Goal: Task Accomplishment & Management: Use online tool/utility

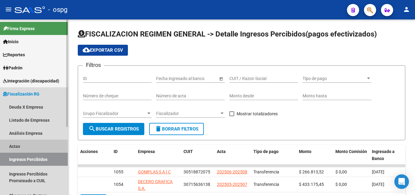
click at [12, 146] on link "Actas" at bounding box center [34, 145] width 68 height 13
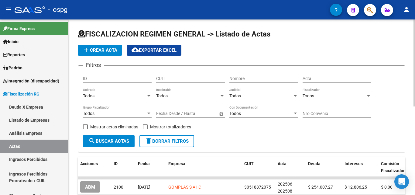
click at [145, 127] on span at bounding box center [145, 126] width 5 height 5
click at [145, 129] on input "Mostrar totalizadores" at bounding box center [145, 129] width 0 height 0
checkbox input "true"
click at [146, 117] on div "Todos Grupo Fiscalizador" at bounding box center [117, 111] width 69 height 12
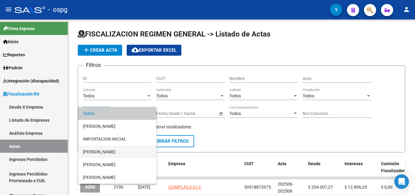
click at [104, 153] on span "[PERSON_NAME]" at bounding box center [117, 151] width 69 height 13
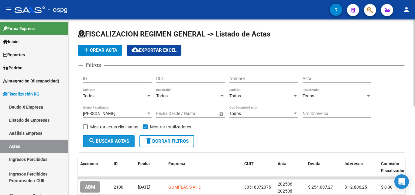
click at [107, 138] on button "search Buscar Actas" at bounding box center [109, 141] width 52 height 12
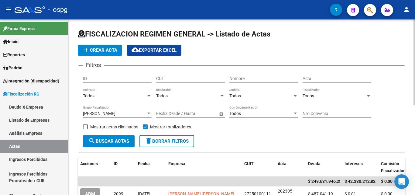
click at [146, 112] on div at bounding box center [148, 113] width 5 height 5
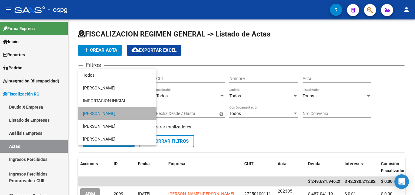
click at [95, 113] on span "[PERSON_NAME]" at bounding box center [117, 113] width 69 height 13
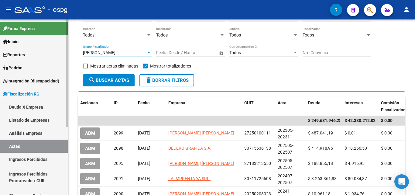
click at [46, 160] on link "Ingresos Percibidos" at bounding box center [34, 158] width 68 height 13
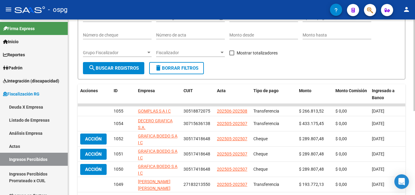
scroll to position [30, 0]
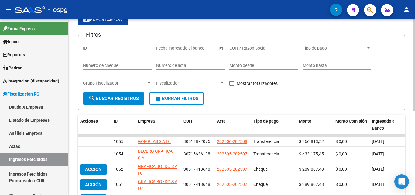
click at [148, 85] on div at bounding box center [148, 82] width 5 height 5
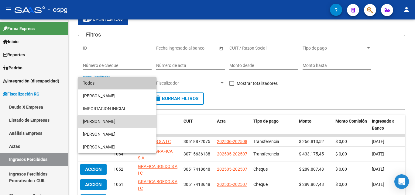
click at [119, 120] on span "[PERSON_NAME]" at bounding box center [117, 121] width 69 height 13
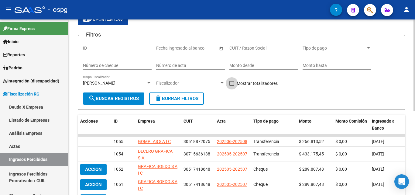
click at [231, 82] on span at bounding box center [231, 83] width 5 height 5
click at [231, 86] on input "Mostrar totalizadores" at bounding box center [231, 86] width 0 height 0
checkbox input "true"
click at [95, 101] on mat-icon "search" at bounding box center [91, 97] width 7 height 7
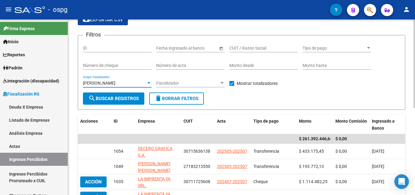
click at [150, 83] on div at bounding box center [148, 82] width 5 height 5
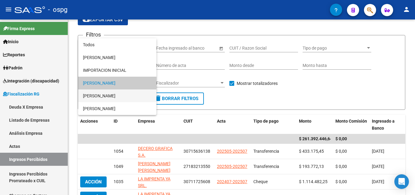
click at [106, 95] on span "[PERSON_NAME]" at bounding box center [117, 95] width 69 height 13
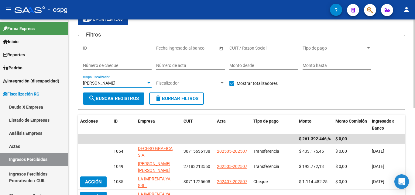
click at [105, 100] on span "search Buscar Registros" at bounding box center [113, 98] width 50 height 5
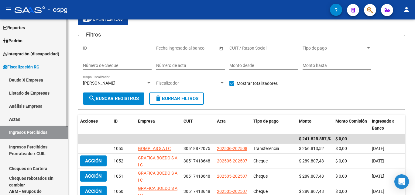
scroll to position [61, 0]
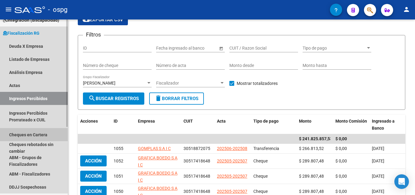
click at [38, 135] on link "Cheques en Cartera" at bounding box center [34, 134] width 68 height 13
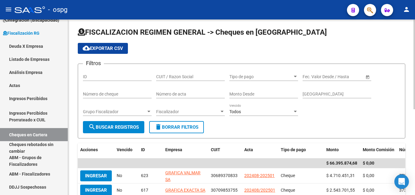
scroll to position [30, 0]
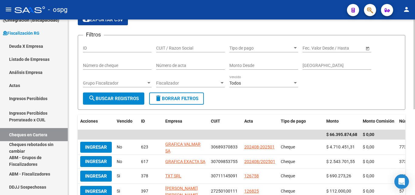
click at [147, 82] on div at bounding box center [148, 82] width 5 height 5
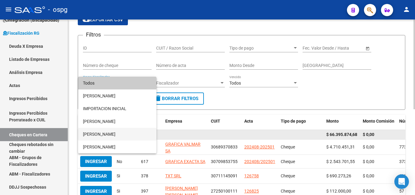
click at [104, 131] on span "[PERSON_NAME]" at bounding box center [117, 134] width 69 height 13
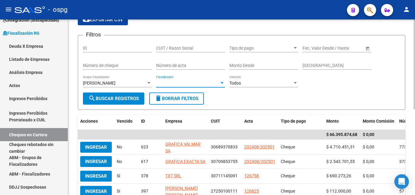
click at [215, 82] on span "Fiscalizador" at bounding box center [187, 82] width 63 height 5
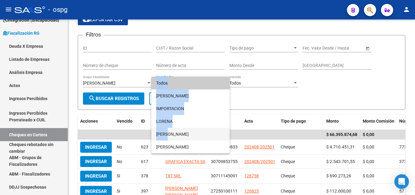
drag, startPoint x: 166, startPoint y: 130, endPoint x: 281, endPoint y: 114, distance: 116.5
click at [281, 114] on div "Todos [PERSON_NAME] IMPORTACION [PERSON_NAME] [PERSON_NAME]" at bounding box center [207, 97] width 415 height 195
drag, startPoint x: 281, startPoint y: 114, endPoint x: 181, endPoint y: 101, distance: 101.0
click at [280, 113] on div at bounding box center [207, 97] width 415 height 195
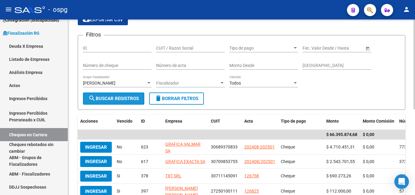
click at [103, 97] on span "search Buscar Registros" at bounding box center [113, 98] width 50 height 5
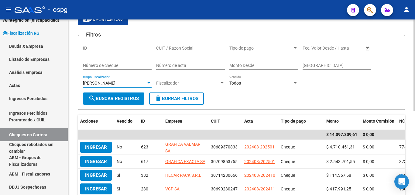
click at [138, 81] on div "[PERSON_NAME]" at bounding box center [114, 82] width 63 height 5
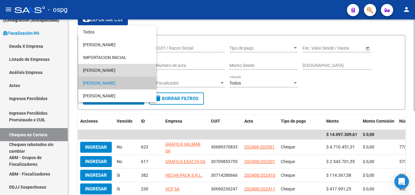
drag, startPoint x: 109, startPoint y: 66, endPoint x: 106, endPoint y: 78, distance: 12.3
click at [108, 66] on span "[PERSON_NAME]" at bounding box center [117, 70] width 69 height 13
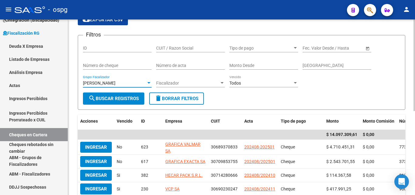
click at [106, 97] on span "search Buscar Registros" at bounding box center [113, 98] width 50 height 5
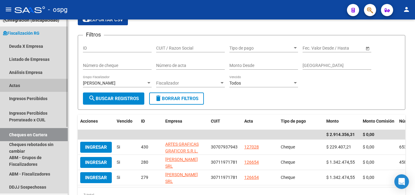
click at [17, 86] on link "Actas" at bounding box center [34, 85] width 68 height 13
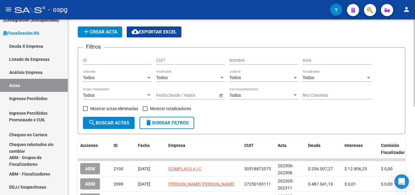
scroll to position [30, 0]
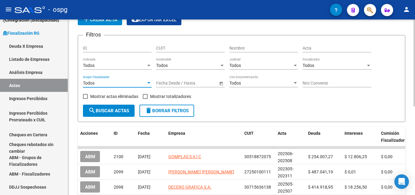
click at [151, 81] on div at bounding box center [148, 82] width 5 height 5
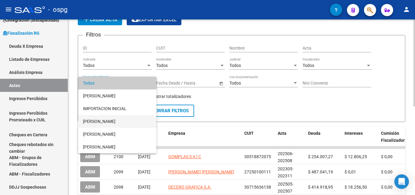
click at [108, 122] on span "[PERSON_NAME]" at bounding box center [117, 121] width 69 height 13
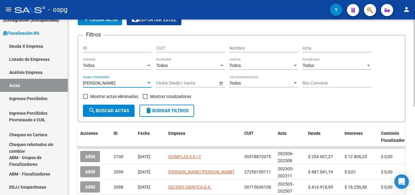
click at [145, 95] on span at bounding box center [145, 96] width 5 height 5
click at [145, 99] on input "Mostrar totalizadores" at bounding box center [145, 99] width 0 height 0
checkbox input "true"
click at [114, 111] on span "search Buscar Actas" at bounding box center [108, 110] width 41 height 5
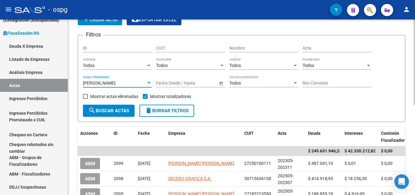
click at [148, 80] on div at bounding box center [148, 82] width 5 height 5
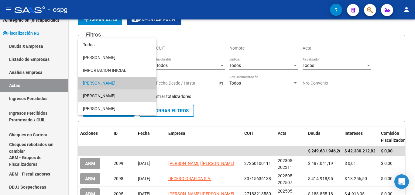
click at [116, 95] on span "[PERSON_NAME]" at bounding box center [117, 95] width 69 height 13
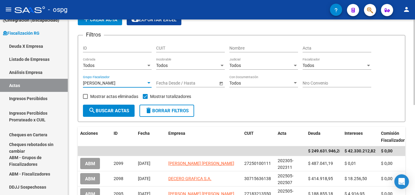
click at [112, 110] on span "search Buscar Actas" at bounding box center [108, 110] width 41 height 5
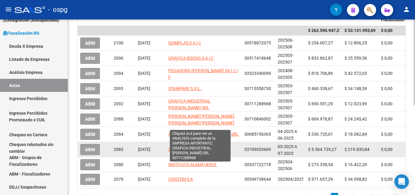
scroll to position [182, 0]
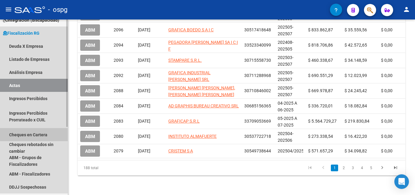
click at [39, 133] on link "Cheques en Cartera" at bounding box center [34, 134] width 68 height 13
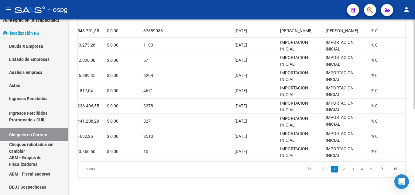
scroll to position [167, 0]
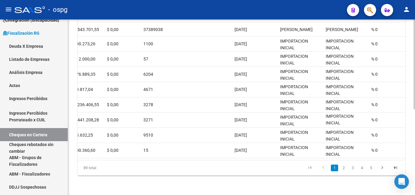
click at [406, 173] on div "FISCALIZACION REGIMEN GENERAL -> Cheques en Cartera cloud_download Exportar CSV…" at bounding box center [242, 25] width 348 height 337
click at [342, 168] on link "2" at bounding box center [343, 167] width 7 height 7
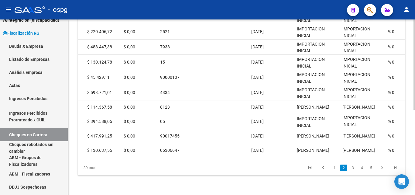
scroll to position [0, 256]
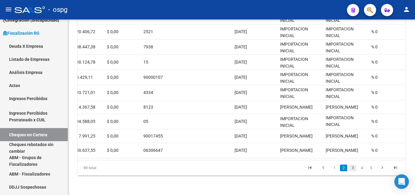
click at [352, 169] on link "3" at bounding box center [352, 167] width 7 height 7
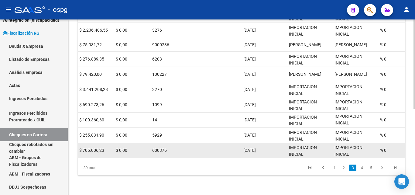
scroll to position [167, 0]
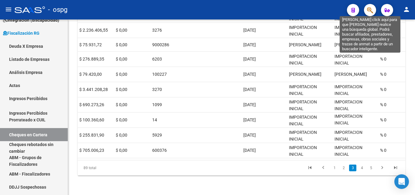
click at [368, 11] on icon "button" at bounding box center [370, 10] width 6 height 7
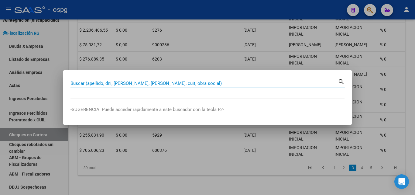
click at [104, 81] on input "Buscar (apellido, dni, [PERSON_NAME], [PERSON_NAME], cuit, obra social)" at bounding box center [203, 82] width 267 height 5
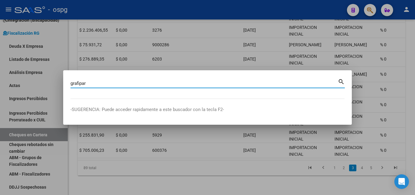
type input "grafipar"
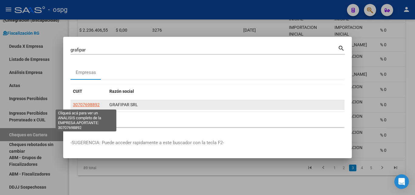
click at [87, 106] on span "30707698892" at bounding box center [86, 104] width 27 height 5
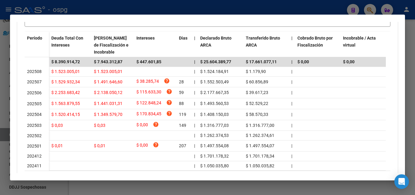
scroll to position [182, 0]
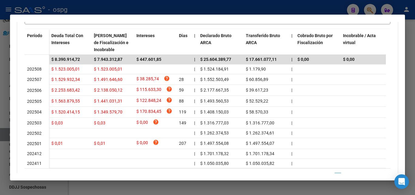
click at [5, 110] on div at bounding box center [207, 97] width 415 height 195
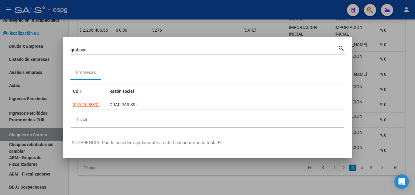
click at [219, 165] on div at bounding box center [207, 97] width 415 height 195
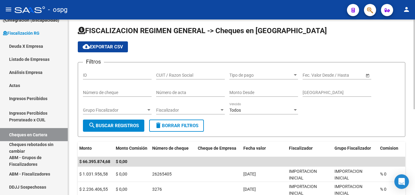
scroll to position [0, 0]
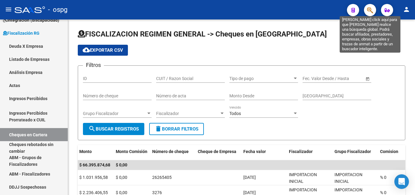
click at [371, 9] on icon "button" at bounding box center [370, 10] width 6 height 7
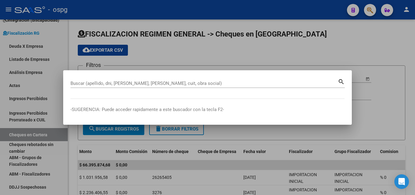
click at [147, 80] on div "Buscar (apellido, dni, [PERSON_NAME], [PERSON_NAME], cuit, obra social)" at bounding box center [203, 83] width 267 height 9
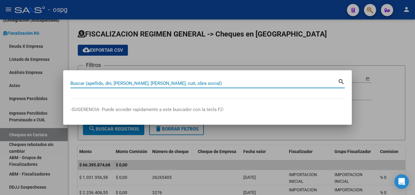
click at [145, 82] on input "Buscar (apellido, dni, [PERSON_NAME], [PERSON_NAME], cuit, obra social)" at bounding box center [203, 82] width 267 height 5
paste input "30602618583"
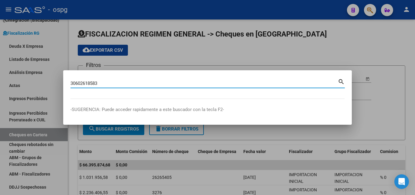
type input "30602618583"
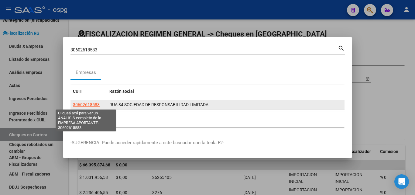
click at [87, 102] on span "30602618583" at bounding box center [86, 104] width 27 height 5
type textarea "30602618583"
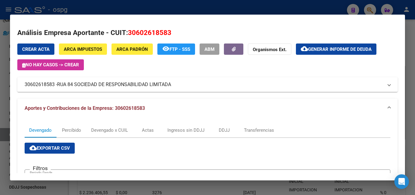
click at [337, 51] on span "Generar informe de deuda" at bounding box center [339, 48] width 63 height 5
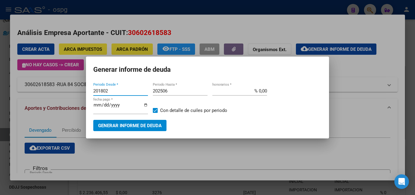
drag, startPoint x: 120, startPoint y: 90, endPoint x: 52, endPoint y: 88, distance: 67.8
click at [52, 88] on div "30602618583 Buscar (apellido, dni, cuil, nro traspaso, cuit, obra social) searc…" at bounding box center [207, 97] width 415 height 195
type input "202503"
click at [179, 88] on input "202506" at bounding box center [180, 90] width 55 height 5
type input "202508"
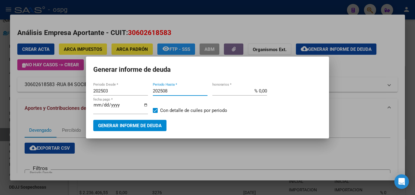
click at [145, 124] on span "Generar informe de deuda" at bounding box center [129, 125] width 63 height 5
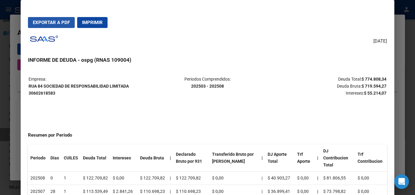
click at [51, 22] on span "Exportar a PDF" at bounding box center [51, 22] width 37 height 5
click at [1, 99] on div at bounding box center [207, 97] width 415 height 195
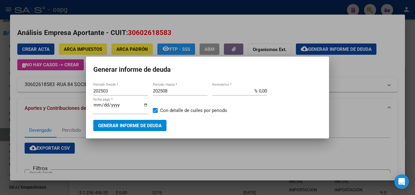
click at [1, 99] on div at bounding box center [207, 97] width 415 height 195
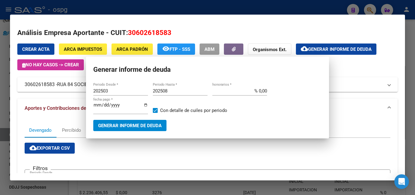
click at [1, 99] on div at bounding box center [207, 97] width 415 height 195
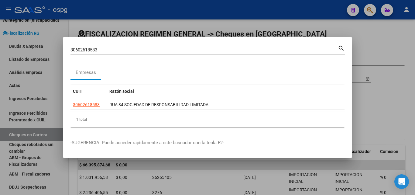
click at [1, 99] on div at bounding box center [207, 97] width 415 height 195
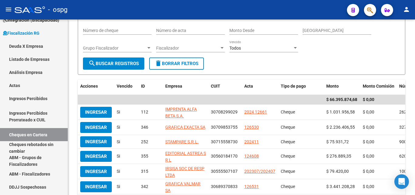
scroll to position [46, 0]
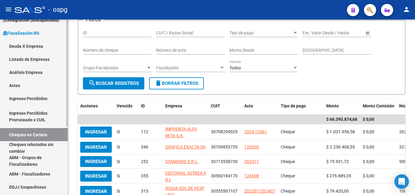
click at [13, 86] on link "Actas" at bounding box center [34, 85] width 68 height 13
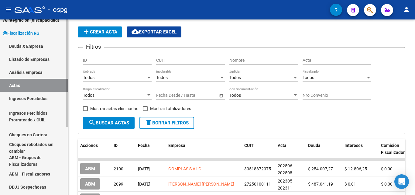
scroll to position [46, 0]
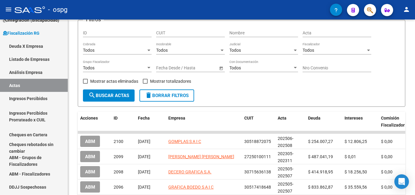
click at [372, 9] on button "button" at bounding box center [370, 10] width 12 height 12
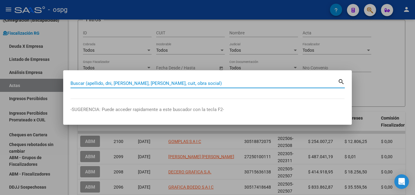
click at [120, 84] on input "Buscar (apellido, dni, [PERSON_NAME], [PERSON_NAME], cuit, obra social)" at bounding box center [203, 82] width 267 height 5
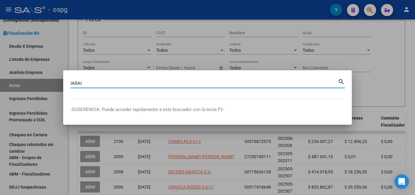
type input "IARAI"
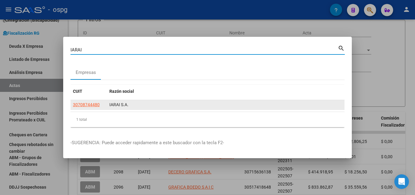
click at [88, 108] on app-link-go-to "30708744480" at bounding box center [86, 104] width 27 height 7
click at [87, 100] on datatable-body-cell "30708744480" at bounding box center [88, 104] width 36 height 9
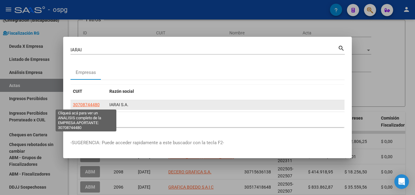
click at [87, 103] on span "30708744480" at bounding box center [86, 104] width 27 height 5
copy span "30708744480"
type textarea "30708744480"
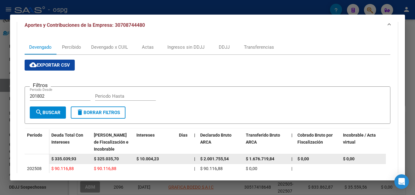
scroll to position [13, 0]
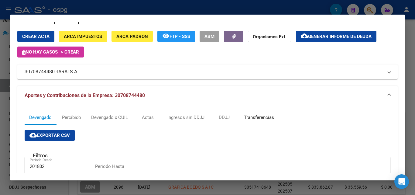
click at [255, 117] on div "Transferencias" at bounding box center [259, 117] width 30 height 7
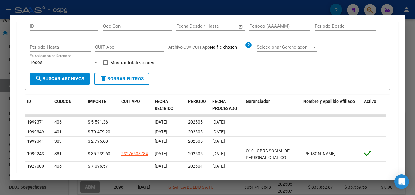
scroll to position [182, 0]
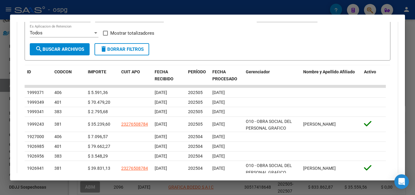
click at [0, 136] on div at bounding box center [207, 97] width 415 height 195
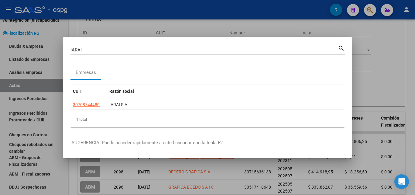
click at [194, 25] on div at bounding box center [207, 97] width 415 height 195
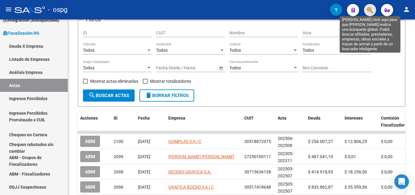
click at [367, 12] on icon "button" at bounding box center [370, 10] width 6 height 7
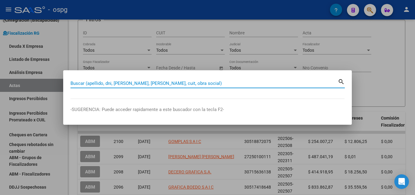
click at [83, 82] on input "Buscar (apellido, dni, [PERSON_NAME], [PERSON_NAME], cuit, obra social)" at bounding box center [203, 82] width 267 height 5
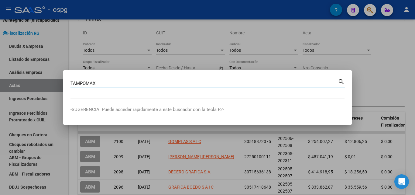
type input "TAMPOMAX"
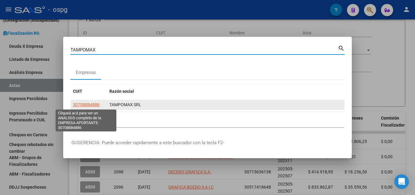
click at [79, 105] on span "30708884886" at bounding box center [86, 104] width 27 height 5
type textarea "30708884886"
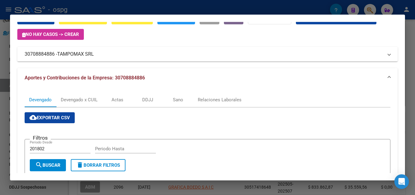
scroll to position [0, 0]
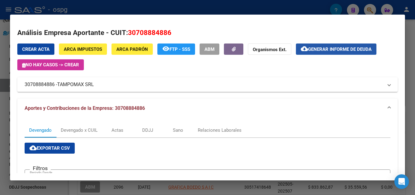
click at [315, 46] on span "Generar informe de deuda" at bounding box center [339, 48] width 63 height 5
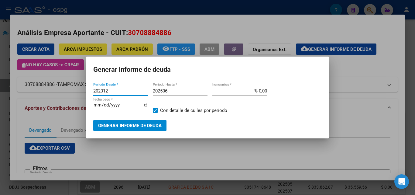
drag, startPoint x: 120, startPoint y: 92, endPoint x: 56, endPoint y: 85, distance: 65.0
click at [59, 86] on div "TAMPOMAX Buscar (apellido, dni, cuil, nro traspaso, cuit, obra social) search E…" at bounding box center [207, 97] width 415 height 195
type input "202502"
drag, startPoint x: 176, startPoint y: 91, endPoint x: 181, endPoint y: 93, distance: 5.8
click at [176, 91] on input "202506" at bounding box center [180, 90] width 55 height 5
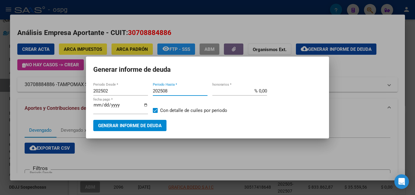
type input "202508"
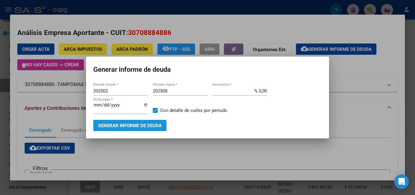
click at [149, 124] on span "Generar informe de deuda" at bounding box center [129, 125] width 63 height 5
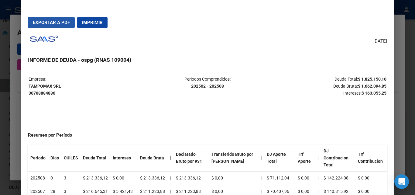
click at [49, 20] on span "Exportar a PDF" at bounding box center [51, 22] width 37 height 5
drag, startPoint x: 55, startPoint y: 22, endPoint x: 91, endPoint y: 31, distance: 37.1
click at [55, 22] on span "Exportar a PDF" at bounding box center [51, 22] width 37 height 5
click at [412, 51] on div at bounding box center [207, 97] width 415 height 195
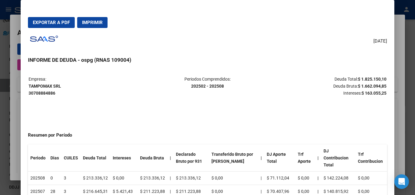
click at [412, 51] on div at bounding box center [207, 97] width 415 height 195
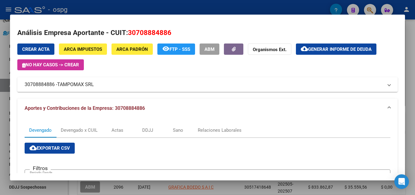
click at [412, 51] on div at bounding box center [207, 97] width 415 height 195
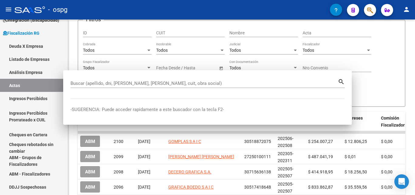
click at [412, 51] on div "FISCALIZACION REGIMEN GENERAL -> Listado de Actas add Crear Acta cloud_download…" at bounding box center [241, 148] width 347 height 348
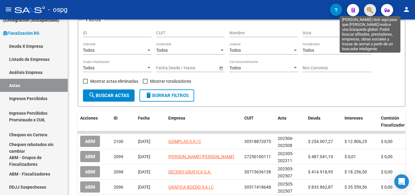
click at [370, 11] on icon "button" at bounding box center [370, 10] width 6 height 7
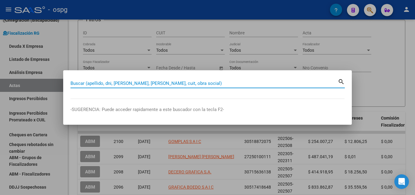
click at [167, 83] on input "Buscar (apellido, dni, [PERSON_NAME], [PERSON_NAME], cuit, obra social)" at bounding box center [203, 82] width 267 height 5
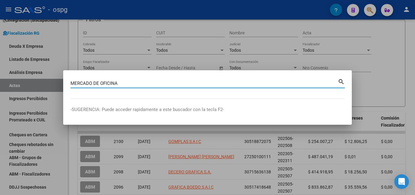
type input "MERCADO DE OFICINA"
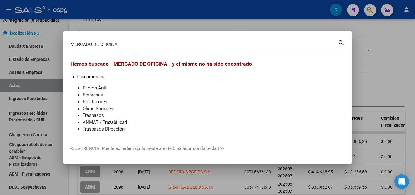
drag, startPoint x: 378, startPoint y: 57, endPoint x: 358, endPoint y: 12, distance: 50.0
click at [378, 57] on div at bounding box center [207, 97] width 415 height 195
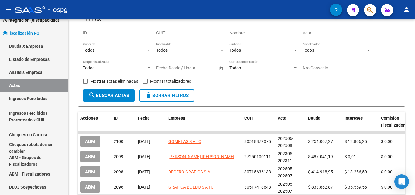
click at [364, 15] on div at bounding box center [367, 10] width 17 height 12
click at [365, 13] on button "button" at bounding box center [370, 10] width 12 height 12
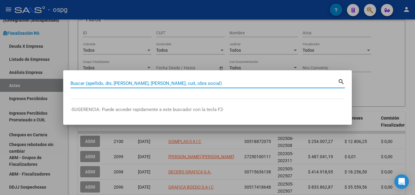
click at [179, 84] on input "Buscar (apellido, dni, [PERSON_NAME], [PERSON_NAME], cuit, obra social)" at bounding box center [203, 82] width 267 height 5
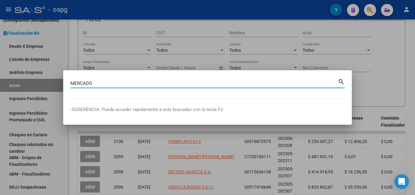
type input "MERCADO"
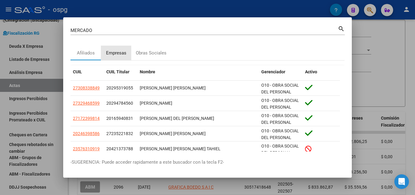
click at [118, 52] on div "Empresas" at bounding box center [116, 53] width 20 height 7
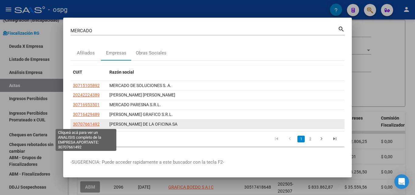
click at [91, 125] on span "30707661492" at bounding box center [86, 124] width 27 height 5
type textarea "30707661492"
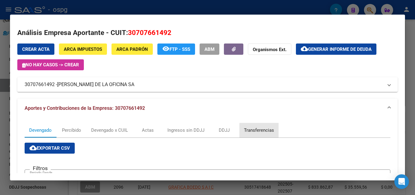
click at [259, 132] on div "Transferencias" at bounding box center [259, 130] width 30 height 7
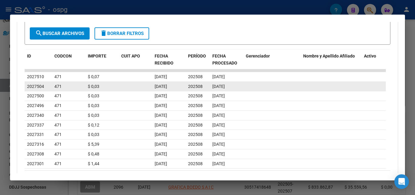
scroll to position [228, 0]
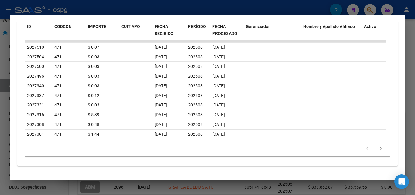
click at [0, 118] on div at bounding box center [207, 97] width 415 height 195
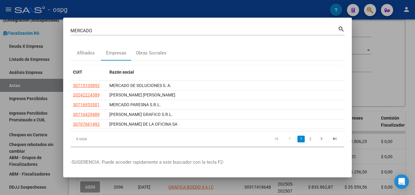
click at [389, 62] on div at bounding box center [207, 97] width 415 height 195
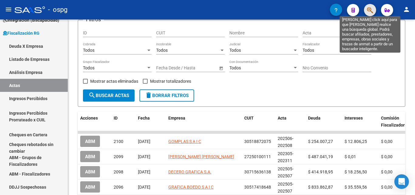
click at [368, 12] on icon "button" at bounding box center [370, 10] width 6 height 7
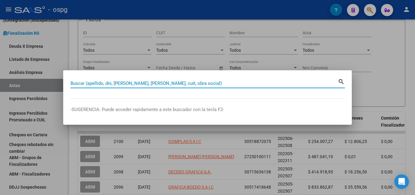
click at [163, 84] on input "Buscar (apellido, dni, [PERSON_NAME], [PERSON_NAME], cuit, obra social)" at bounding box center [203, 82] width 267 height 5
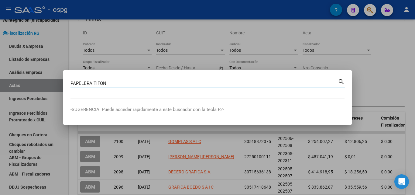
type input "PAPELERA TIFON"
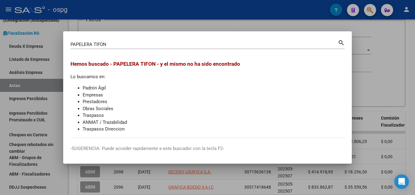
click at [369, 62] on div at bounding box center [207, 97] width 415 height 195
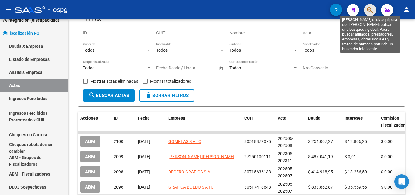
click at [368, 11] on icon "button" at bounding box center [370, 10] width 6 height 7
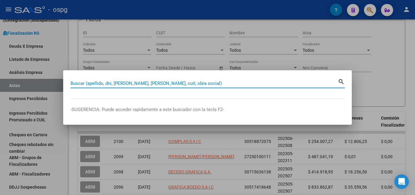
click at [154, 84] on input "Buscar (apellido, dni, [PERSON_NAME], [PERSON_NAME], cuit, obra social)" at bounding box center [203, 82] width 267 height 5
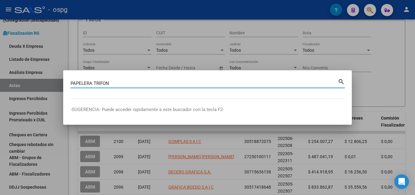
type input "PAPELERA TRIFON"
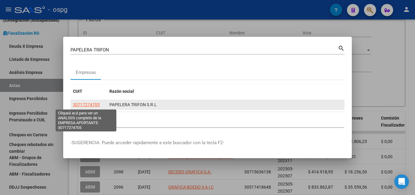
click at [84, 104] on span "30717274705" at bounding box center [86, 104] width 27 height 5
type textarea "30717274705"
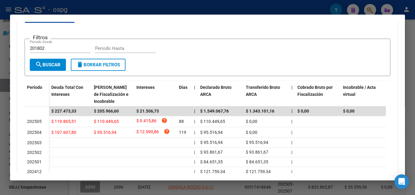
scroll to position [134, 0]
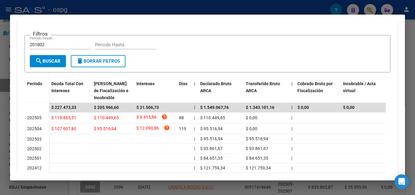
click at [411, 59] on div at bounding box center [207, 97] width 415 height 195
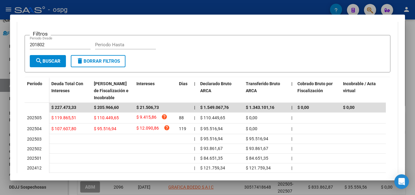
click at [411, 59] on div at bounding box center [207, 97] width 415 height 195
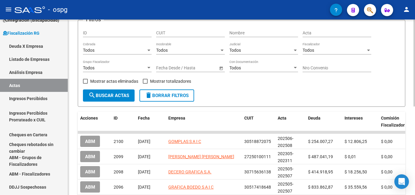
drag, startPoint x: 411, startPoint y: 59, endPoint x: 371, endPoint y: 33, distance: 47.1
click at [408, 56] on div "FISCALIZACION REGIMEN GENERAL -> Listado de Actas add Crear Acta cloud_download…" at bounding box center [241, 148] width 347 height 348
click at [371, 14] on span "button" at bounding box center [370, 10] width 6 height 12
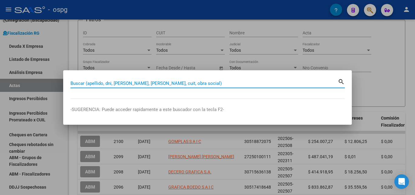
click at [196, 83] on input "Buscar (apellido, dni, [PERSON_NAME], [PERSON_NAME], cuit, obra social)" at bounding box center [203, 82] width 267 height 5
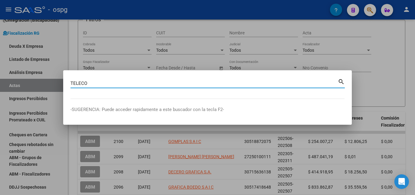
type input "TELECO"
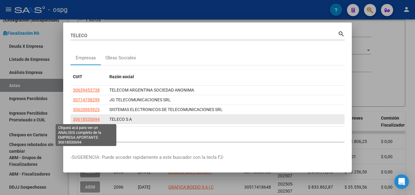
click at [90, 120] on span "30618530694" at bounding box center [86, 119] width 27 height 5
copy span "0"
type textarea "30618530694"
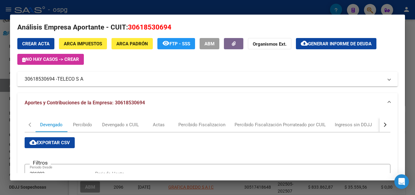
scroll to position [0, 0]
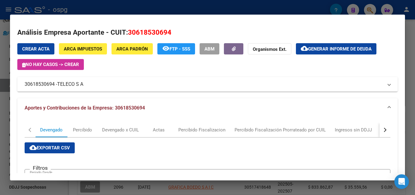
click at [326, 50] on span "Generar informe de deuda" at bounding box center [339, 48] width 63 height 5
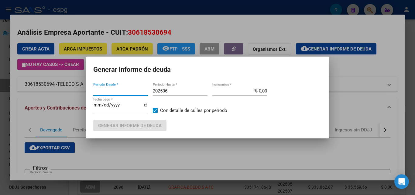
type input "202506"
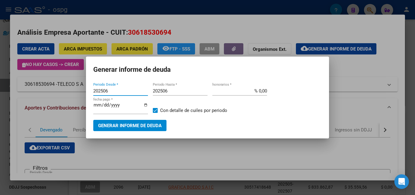
drag, startPoint x: 115, startPoint y: 89, endPoint x: 173, endPoint y: 92, distance: 58.1
click at [119, 89] on input "202506" at bounding box center [120, 90] width 55 height 5
click at [175, 92] on input "202506" at bounding box center [180, 90] width 55 height 5
type input "202508"
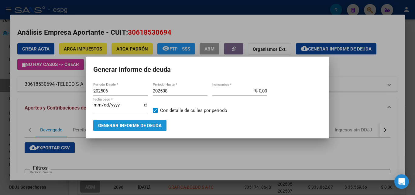
click at [148, 124] on span "Generar informe de deuda" at bounding box center [129, 125] width 63 height 5
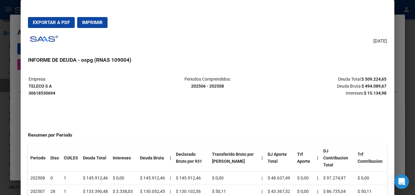
click at [54, 23] on span "Exportar a PDF" at bounding box center [51, 22] width 37 height 5
click at [8, 131] on div at bounding box center [207, 97] width 415 height 195
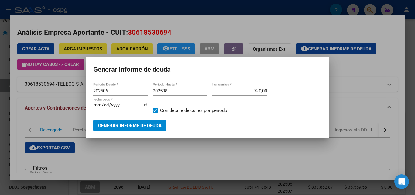
click at [8, 131] on div at bounding box center [207, 97] width 415 height 195
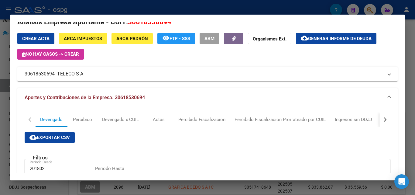
scroll to position [0, 0]
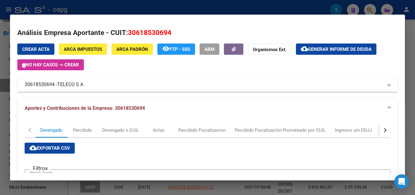
click at [0, 146] on div at bounding box center [207, 97] width 415 height 195
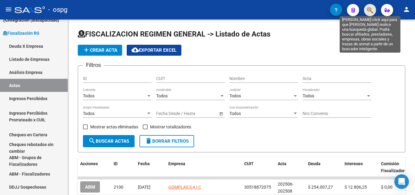
click at [371, 9] on icon "button" at bounding box center [370, 10] width 6 height 7
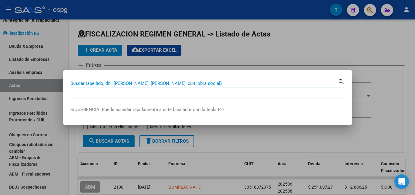
click at [106, 83] on input "Buscar (apellido, dni, [PERSON_NAME], [PERSON_NAME], cuit, obra social)" at bounding box center [203, 82] width 267 height 5
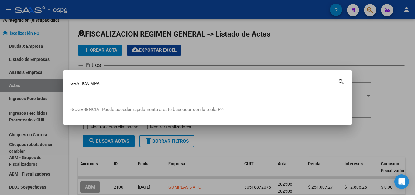
type input "GRAFICA MPA"
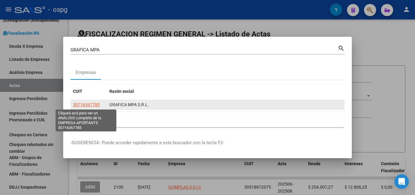
click at [91, 105] on span "30716367785" at bounding box center [86, 104] width 27 height 5
type textarea "30716367785"
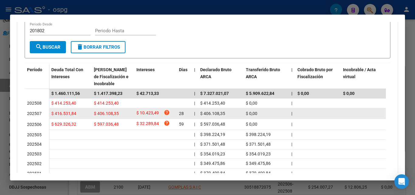
scroll to position [152, 0]
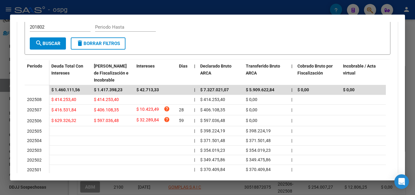
click at [413, 71] on div at bounding box center [207, 97] width 415 height 195
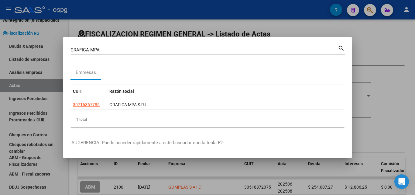
click at [413, 71] on div at bounding box center [207, 97] width 415 height 195
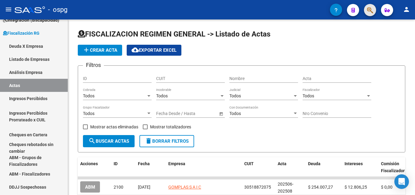
click at [374, 8] on button "button" at bounding box center [370, 10] width 12 height 12
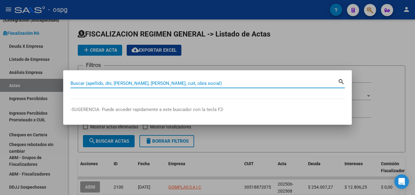
click at [212, 82] on input "Buscar (apellido, dni, [PERSON_NAME], [PERSON_NAME], cuit, obra social)" at bounding box center [203, 82] width 267 height 5
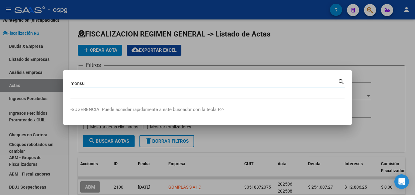
type input "monsu"
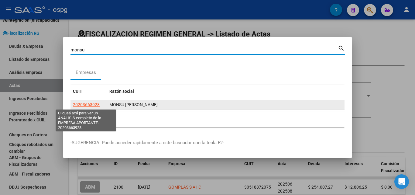
click at [78, 102] on span "20203663928" at bounding box center [86, 104] width 27 height 5
type textarea "20203663928"
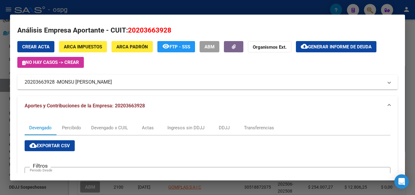
scroll to position [0, 0]
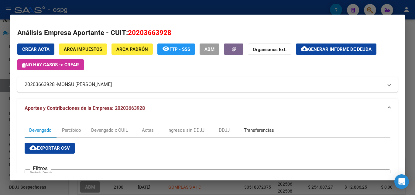
click at [266, 130] on div "Transferencias" at bounding box center [259, 130] width 30 height 7
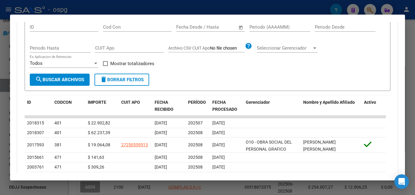
scroll to position [122, 0]
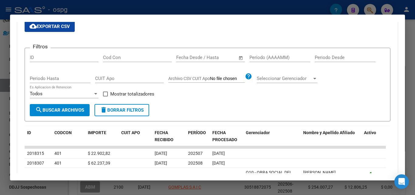
click at [260, 54] on div "Período (AAAAMM)" at bounding box center [279, 57] width 61 height 9
click at [257, 56] on input "Período (AAAAMM)" at bounding box center [279, 57] width 61 height 5
type input "202507"
click at [106, 95] on span at bounding box center [105, 93] width 5 height 5
click at [105, 96] on input "Mostrar totalizadores" at bounding box center [105, 96] width 0 height 0
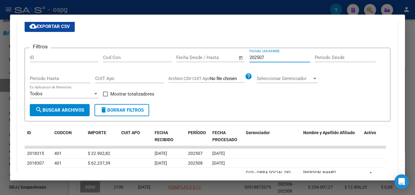
checkbox input "true"
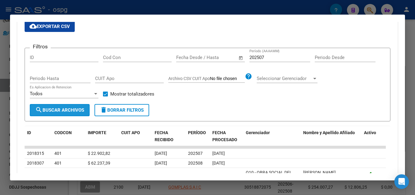
click at [73, 113] on button "search Buscar Archivos" at bounding box center [60, 110] width 60 height 12
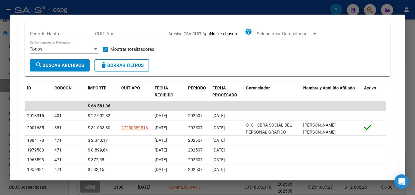
scroll to position [111, 0]
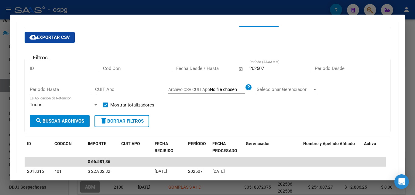
click at [63, 119] on span "search Buscar Archivos" at bounding box center [59, 120] width 49 height 5
click at [281, 65] on div "202507 Período (AAAAMM)" at bounding box center [279, 68] width 61 height 9
click at [281, 68] on input "202507" at bounding box center [279, 68] width 61 height 5
click at [276, 66] on input "202508" at bounding box center [279, 68] width 61 height 5
click at [270, 70] on input "202507" at bounding box center [279, 68] width 61 height 5
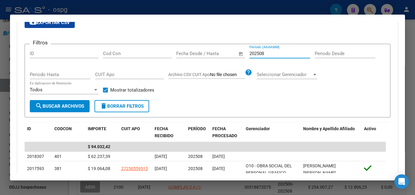
scroll to position [106, 0]
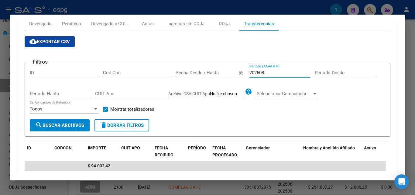
click at [275, 73] on input "202508" at bounding box center [279, 72] width 61 height 5
type input "202507"
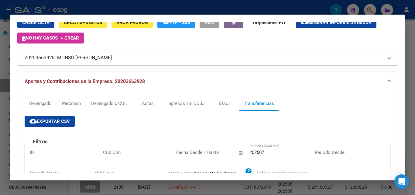
scroll to position [19, 0]
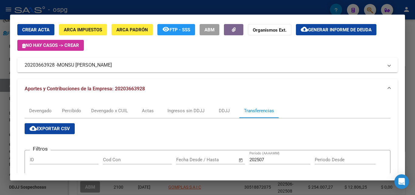
drag, startPoint x: 55, startPoint y: 65, endPoint x: 19, endPoint y: 68, distance: 35.9
click at [19, 68] on mat-expansion-panel-header "20203663928 - MONSU [PERSON_NAME]" at bounding box center [207, 65] width 380 height 15
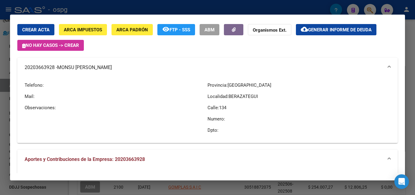
copy mat-panel-title "20203663928"
click at [409, 77] on div at bounding box center [207, 97] width 415 height 195
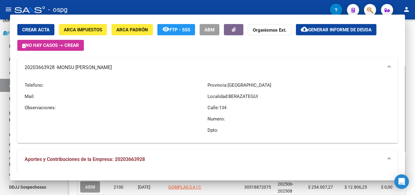
click at [409, 77] on div "FISCALIZACION REGIMEN GENERAL -> Listado de Actas add Crear Acta cloud_download…" at bounding box center [241, 193] width 347 height 348
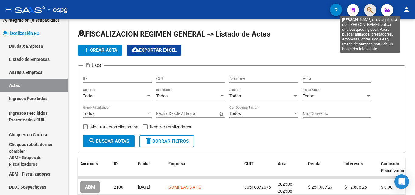
click at [368, 11] on icon "button" at bounding box center [370, 10] width 6 height 7
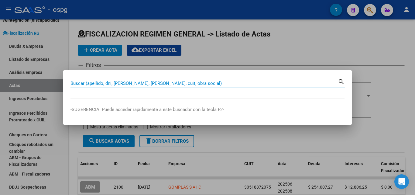
click at [175, 82] on input "Buscar (apellido, dni, [PERSON_NAME], [PERSON_NAME], cuit, obra social)" at bounding box center [203, 82] width 267 height 5
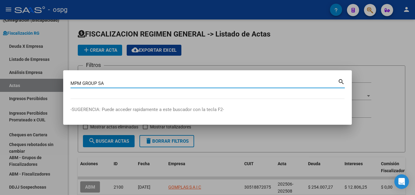
type input "MPM GROUP SA"
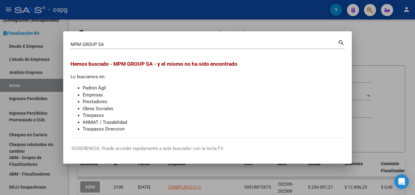
click at [387, 52] on div at bounding box center [207, 97] width 415 height 195
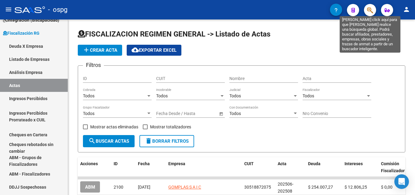
click at [371, 11] on icon "button" at bounding box center [370, 10] width 6 height 7
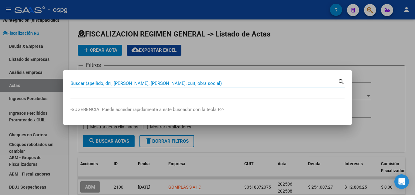
click at [210, 84] on input "Buscar (apellido, dni, [PERSON_NAME], [PERSON_NAME], cuit, obra social)" at bounding box center [203, 82] width 267 height 5
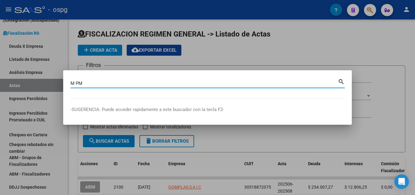
type input "M PM"
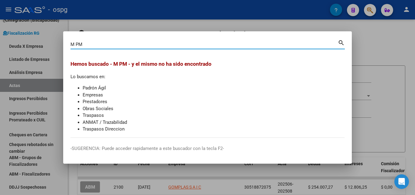
drag, startPoint x: 214, startPoint y: 86, endPoint x: 234, endPoint y: 87, distance: 19.5
click at [229, 87] on li "Padrón Ágil" at bounding box center [214, 87] width 262 height 7
click at [409, 50] on div at bounding box center [207, 97] width 415 height 195
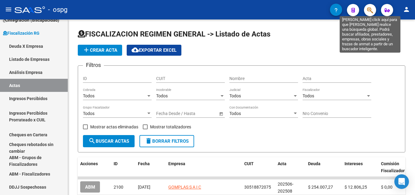
click at [369, 11] on icon "button" at bounding box center [370, 10] width 6 height 7
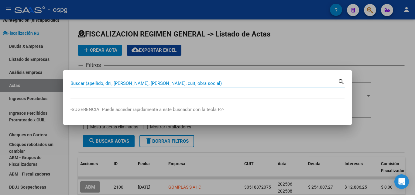
click at [168, 83] on input "Buscar (apellido, dni, [PERSON_NAME], [PERSON_NAME], cuit, obra social)" at bounding box center [203, 82] width 267 height 5
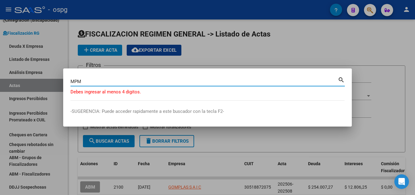
click at [136, 83] on input "MPM" at bounding box center [203, 81] width 267 height 5
type input "MPM GROUP"
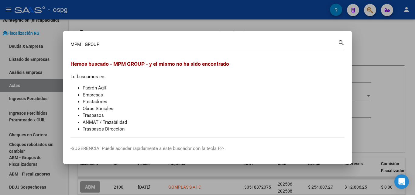
click at [393, 39] on div at bounding box center [207, 97] width 415 height 195
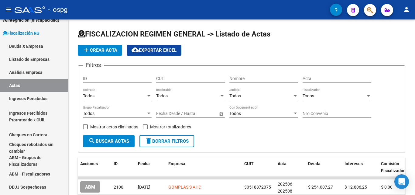
drag, startPoint x: 393, startPoint y: 39, endPoint x: 375, endPoint y: 18, distance: 27.5
click at [386, 32] on h1 "FISCALIZACION REGIMEN GENERAL -> Listado de Actas" at bounding box center [241, 34] width 327 height 11
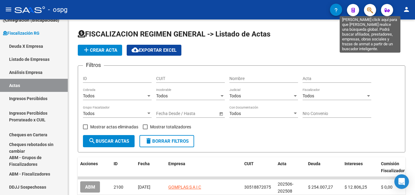
click at [368, 11] on icon "button" at bounding box center [370, 10] width 6 height 7
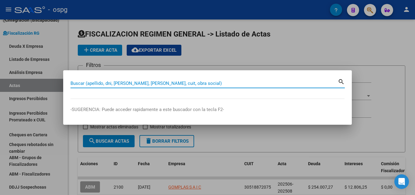
click at [155, 81] on input "Buscar (apellido, dni, [PERSON_NAME], [PERSON_NAME], cuit, obra social)" at bounding box center [203, 82] width 267 height 5
paste input "30712045562"
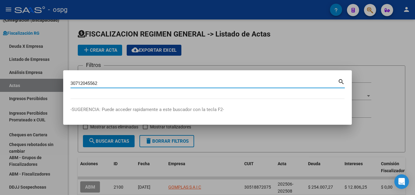
type input "30712045562"
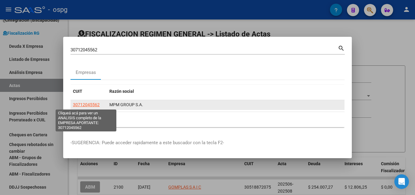
click at [86, 103] on span "30712045562" at bounding box center [86, 104] width 27 height 5
type textarea "30712045562"
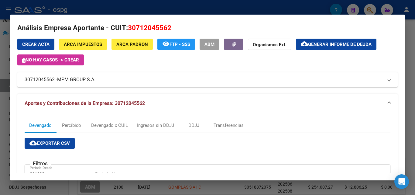
scroll to position [0, 0]
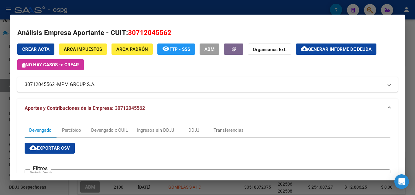
click at [414, 71] on div at bounding box center [207, 97] width 415 height 195
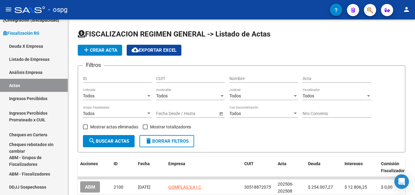
click at [414, 71] on div at bounding box center [414, 62] width 2 height 87
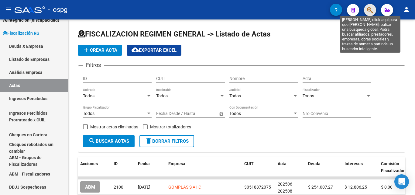
click at [369, 10] on icon "button" at bounding box center [370, 10] width 6 height 7
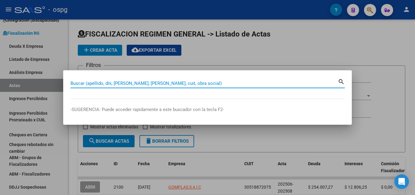
paste input "30707529616"
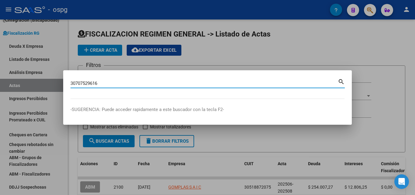
type input "30707529616"
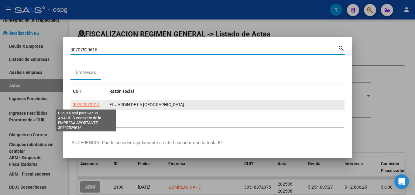
click at [75, 106] on span "30707529616" at bounding box center [86, 104] width 27 height 5
type textarea "30707529616"
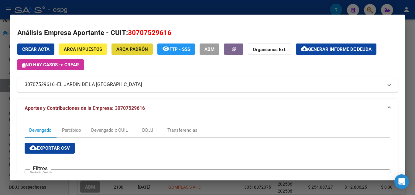
click at [138, 47] on span "ARCA Padrón" at bounding box center [132, 48] width 32 height 5
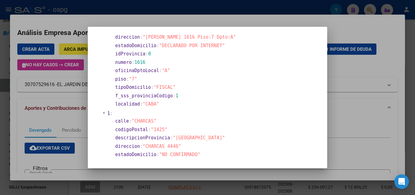
scroll to position [61, 0]
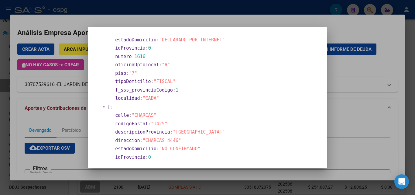
click at [330, 80] on div at bounding box center [207, 97] width 415 height 195
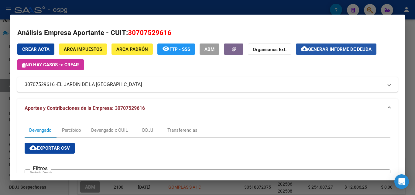
click at [328, 50] on span "Generar informe de deuda" at bounding box center [339, 48] width 63 height 5
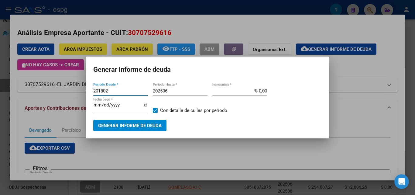
drag, startPoint x: 111, startPoint y: 89, endPoint x: 56, endPoint y: 87, distance: 54.4
click at [56, 87] on div "30707529616 Buscar (apellido, dni, cuil, nro traspaso, cuit, obra social) searc…" at bounding box center [207, 97] width 415 height 195
type input "202506"
click at [178, 92] on input "202506" at bounding box center [180, 90] width 55 height 5
type input "202508"
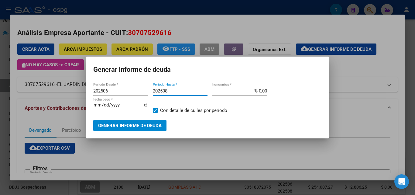
click at [153, 129] on button "Generar informe de deuda" at bounding box center [129, 125] width 73 height 11
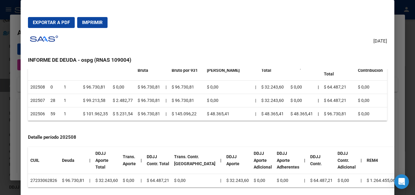
scroll to position [91, 0]
click at [6, 126] on div at bounding box center [207, 97] width 415 height 195
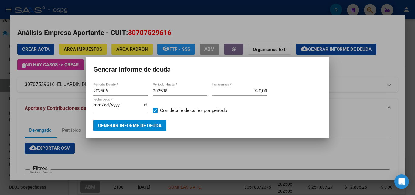
click at [0, 127] on div at bounding box center [207, 97] width 415 height 195
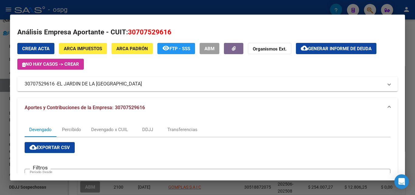
scroll to position [0, 0]
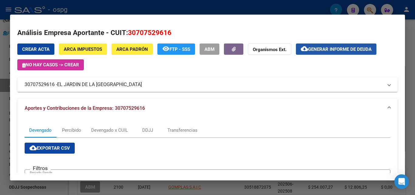
click at [307, 51] on mat-icon "cloud_download" at bounding box center [304, 48] width 7 height 7
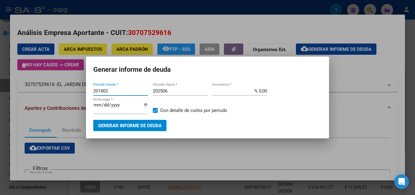
drag, startPoint x: 93, startPoint y: 89, endPoint x: 9, endPoint y: 91, distance: 84.2
click at [9, 91] on div "30707529616 Buscar (apellido, dni, cuil, nro traspaso, cuit, obra social) searc…" at bounding box center [207, 97] width 415 height 195
type input "202506"
click at [176, 91] on input "202506" at bounding box center [180, 90] width 55 height 5
type input "202508"
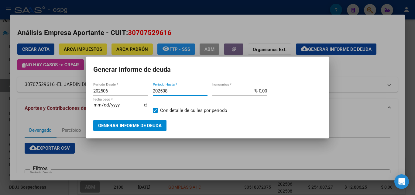
click at [147, 125] on span "Generar informe de deuda" at bounding box center [129, 125] width 63 height 5
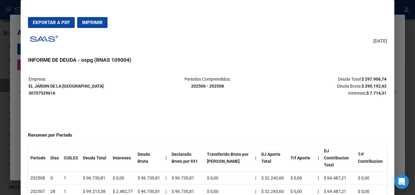
click at [43, 22] on span "Exportar a PDF" at bounding box center [51, 22] width 37 height 5
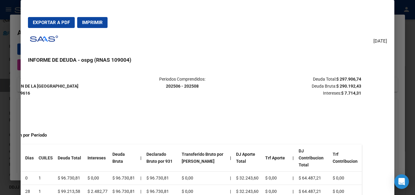
scroll to position [0, 27]
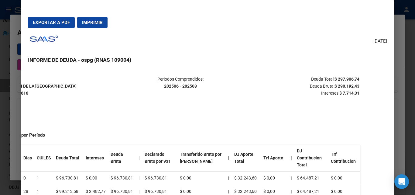
drag, startPoint x: 360, startPoint y: 78, endPoint x: 337, endPoint y: 62, distance: 27.9
click at [337, 62] on div "[DATE] INFORME DE DEUDA - ospg (RNAS 109004) Empresa: EL [GEOGRAPHIC_DATA] 3070…" at bounding box center [207, 121] width 359 height 176
click at [337, 62] on h3 "INFORME DE DEUDA - ospg (RNAS 109004)" at bounding box center [207, 60] width 359 height 8
drag, startPoint x: 334, startPoint y: 78, endPoint x: 337, endPoint y: 76, distance: 3.5
click at [351, 77] on strong "$ 297.906,74" at bounding box center [346, 79] width 25 height 5
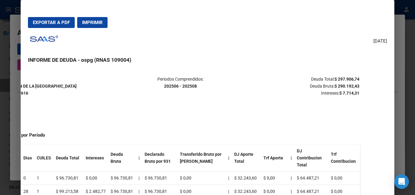
click at [337, 73] on mat-dialog-content "Empresa: EL [GEOGRAPHIC_DATA] 30707529616 Periodos Comprendidos: 202506 - 20250…" at bounding box center [207, 139] width 373 height 140
drag, startPoint x: 330, startPoint y: 78, endPoint x: 350, endPoint y: 79, distance: 19.4
click at [353, 77] on p "Deuda Total: $ 297.906,74 Deuda Bruta: $ 290.192,43 Intereses: $ 7.714,31" at bounding box center [300, 86] width 119 height 21
copy strong "$ 297.906,7"
click at [0, 68] on div at bounding box center [207, 97] width 415 height 195
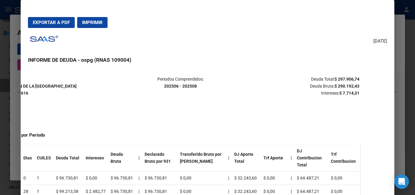
click at [0, 67] on div at bounding box center [207, 97] width 415 height 195
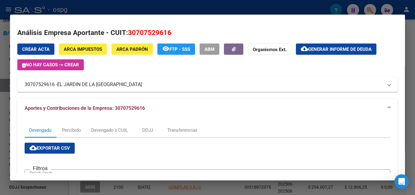
drag, startPoint x: 13, startPoint y: 98, endPoint x: 9, endPoint y: 98, distance: 3.3
click at [12, 98] on mat-dialog-content "Análisis Empresa Aportante - CUIT: 30707529616 Crear Acta ARCA Impuestos ARCA […" at bounding box center [207, 97] width 395 height 151
click at [6, 98] on div at bounding box center [207, 97] width 415 height 195
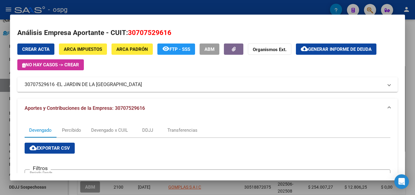
click at [6, 98] on div at bounding box center [207, 97] width 415 height 195
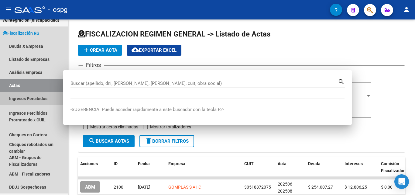
click at [6, 98] on link "Ingresos Percibidos" at bounding box center [34, 98] width 68 height 13
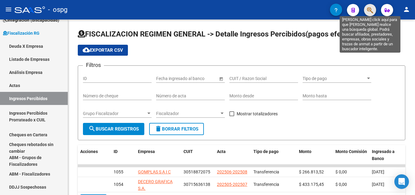
drag, startPoint x: 368, startPoint y: 9, endPoint x: 360, endPoint y: 10, distance: 8.9
click at [363, 10] on div at bounding box center [367, 10] width 17 height 12
click at [367, 9] on button "button" at bounding box center [370, 10] width 12 height 12
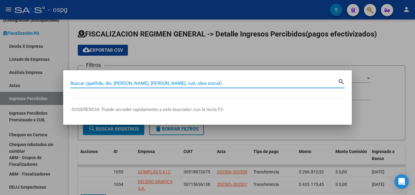
click at [194, 83] on input "Buscar (apellido, dni, [PERSON_NAME], [PERSON_NAME], cuit, obra social)" at bounding box center [203, 82] width 267 height 5
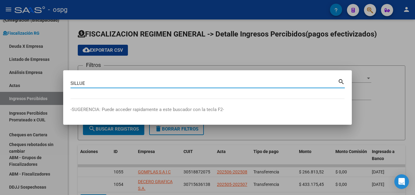
type input "SILLUE"
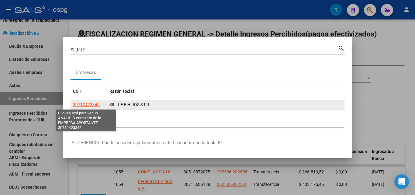
click at [75, 106] on span "30712423346" at bounding box center [86, 104] width 27 height 5
type textarea "30712423346"
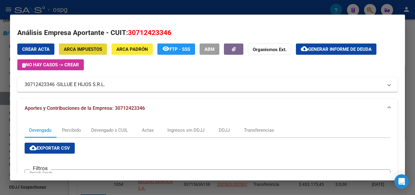
click at [106, 48] on button "ARCA Impuestos" at bounding box center [83, 48] width 48 height 11
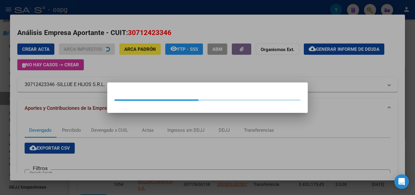
click at [129, 51] on div at bounding box center [207, 97] width 415 height 195
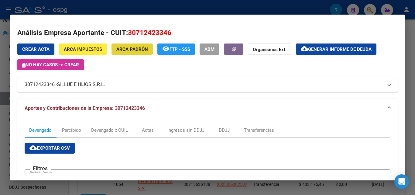
click at [130, 50] on span "ARCA Padrón" at bounding box center [132, 48] width 32 height 5
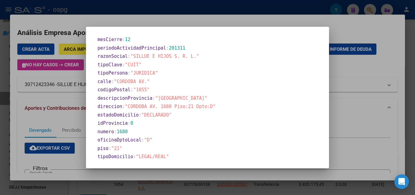
scroll to position [329, 0]
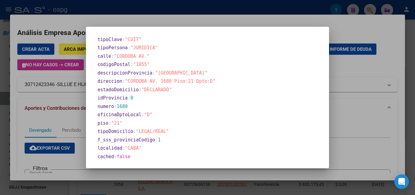
click at [16, 111] on div at bounding box center [207, 97] width 415 height 195
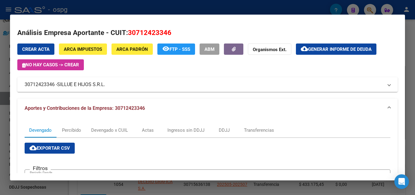
click at [0, 106] on div at bounding box center [207, 97] width 415 height 195
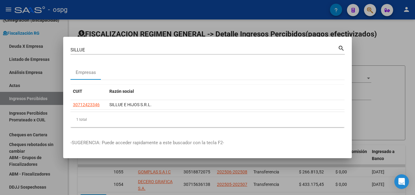
click at [400, 69] on div at bounding box center [207, 97] width 415 height 195
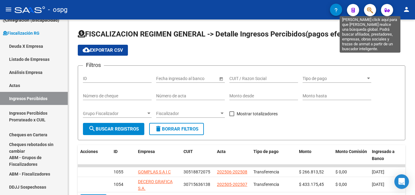
click at [370, 10] on icon "button" at bounding box center [370, 10] width 6 height 7
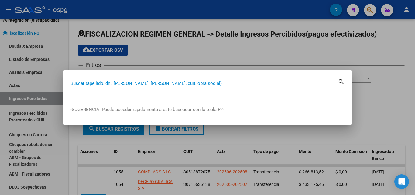
click at [144, 84] on input "Buscar (apellido, dni, [PERSON_NAME], [PERSON_NAME], cuit, obra social)" at bounding box center [203, 82] width 267 height 5
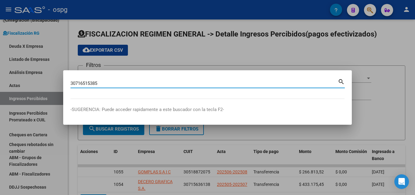
type input "30716515385"
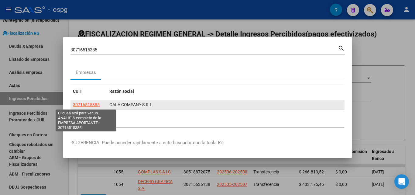
click at [88, 103] on span "30716515385" at bounding box center [86, 104] width 27 height 5
type textarea "30716515385"
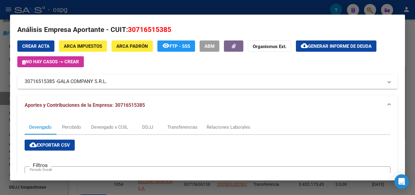
scroll to position [0, 0]
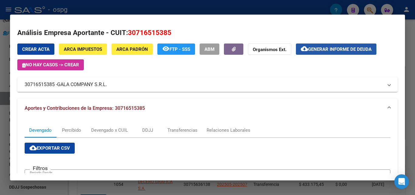
click at [336, 49] on span "Generar informe de deuda" at bounding box center [339, 48] width 63 height 5
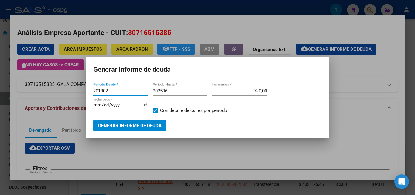
drag, startPoint x: 115, startPoint y: 92, endPoint x: 56, endPoint y: 89, distance: 59.0
click at [56, 89] on div "30716515385 Buscar (apellido, dni, cuil, nro traspaso, cuit, obra social) searc…" at bounding box center [207, 97] width 415 height 195
type input "202504"
click at [178, 91] on input "202506" at bounding box center [180, 90] width 55 height 5
type input "202508"
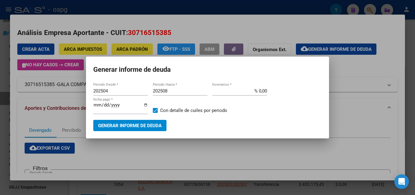
drag, startPoint x: 144, startPoint y: 133, endPoint x: 144, endPoint y: 128, distance: 4.9
click at [144, 129] on mat-dialog-container "Generar informe de deuda 202504 Periodo Desde * 202508 Periodo Hasta * % 0,00 h…" at bounding box center [207, 97] width 243 height 82
click at [144, 128] on span "Generar informe de deuda" at bounding box center [129, 125] width 63 height 5
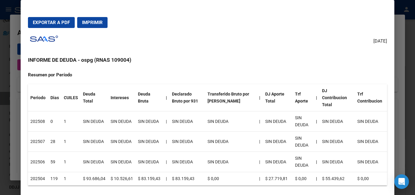
scroll to position [61, 0]
click at [6, 126] on div at bounding box center [207, 97] width 415 height 195
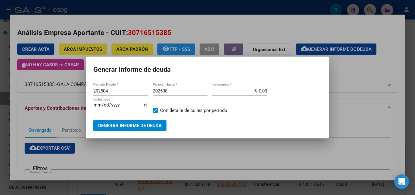
click at [6, 126] on div at bounding box center [207, 97] width 415 height 195
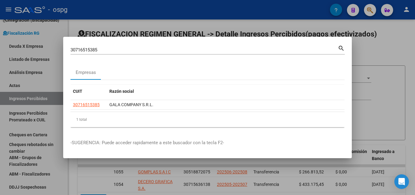
click at [6, 126] on div at bounding box center [207, 97] width 415 height 195
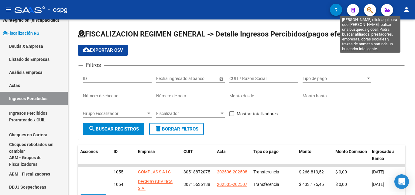
drag, startPoint x: 369, startPoint y: 8, endPoint x: 366, endPoint y: 9, distance: 3.1
click at [366, 9] on button "button" at bounding box center [370, 10] width 12 height 12
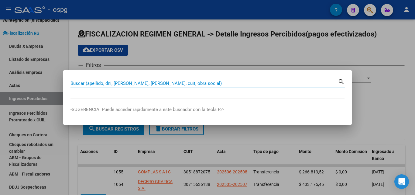
drag, startPoint x: 102, startPoint y: 81, endPoint x: 110, endPoint y: 86, distance: 9.7
click at [110, 85] on input "Buscar (apellido, dni, [PERSON_NAME], [PERSON_NAME], cuit, obra social)" at bounding box center [203, 82] width 267 height 5
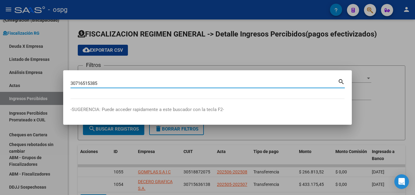
type input "30716515385"
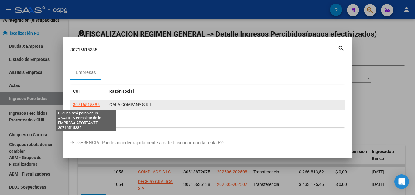
click at [91, 105] on span "30716515385" at bounding box center [86, 104] width 27 height 5
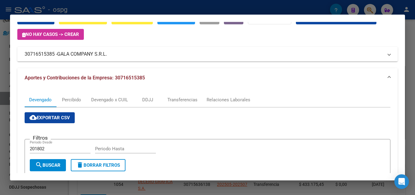
scroll to position [0, 0]
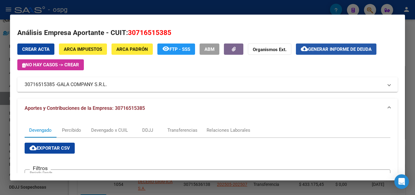
click at [334, 50] on span "Generar informe de deuda" at bounding box center [339, 48] width 63 height 5
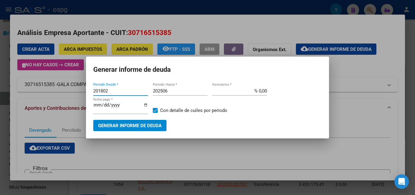
drag, startPoint x: 113, startPoint y: 89, endPoint x: 29, endPoint y: 88, distance: 84.4
click at [26, 84] on div "30716515385 Buscar (apellido, dni, cuil, nro traspaso, cuit, obra social) searc…" at bounding box center [207, 97] width 415 height 195
type input "202503"
click at [175, 87] on div "202506 Periodo Hasta *" at bounding box center [180, 90] width 55 height 9
click at [173, 91] on input "202506" at bounding box center [180, 90] width 55 height 5
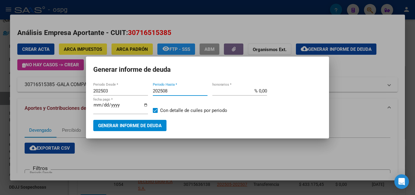
type input "202508"
click at [154, 124] on span "Generar informe de deuda" at bounding box center [129, 125] width 63 height 5
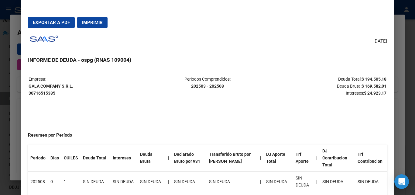
click at [45, 23] on span "Exportar a PDF" at bounding box center [51, 22] width 37 height 5
click at [42, 20] on span "Exportar a PDF" at bounding box center [51, 22] width 37 height 5
click at [40, 22] on span "Exportar a PDF" at bounding box center [51, 22] width 37 height 5
click at [411, 44] on div at bounding box center [207, 97] width 415 height 195
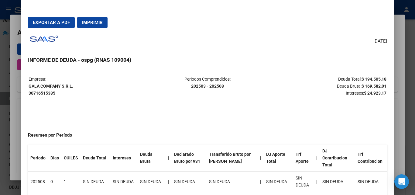
click at [411, 44] on div at bounding box center [207, 97] width 415 height 195
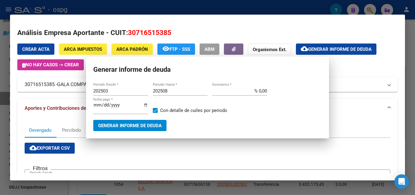
click at [411, 44] on div at bounding box center [207, 97] width 415 height 195
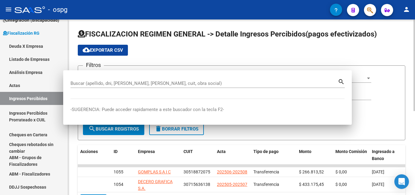
drag, startPoint x: 411, startPoint y: 44, endPoint x: 386, endPoint y: 38, distance: 26.3
click at [411, 44] on div "FISCALIZACION REGIMEN GENERAL -> Detalle Ingresos Percibidos(pagos efectivizado…" at bounding box center [241, 184] width 347 height 331
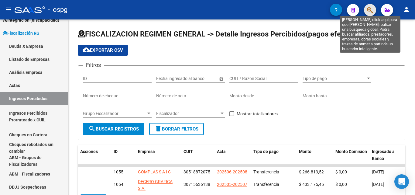
click at [370, 13] on icon "button" at bounding box center [370, 10] width 6 height 7
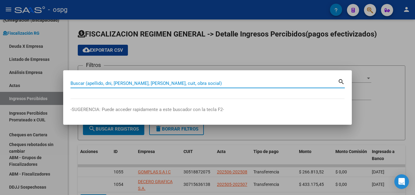
click at [136, 83] on input "Buscar (apellido, dni, [PERSON_NAME], [PERSON_NAME], cuit, obra social)" at bounding box center [203, 82] width 267 height 5
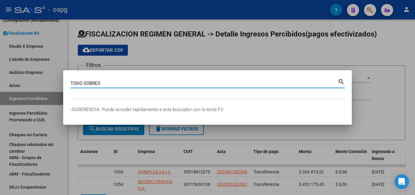
type input "TODO SOBRES"
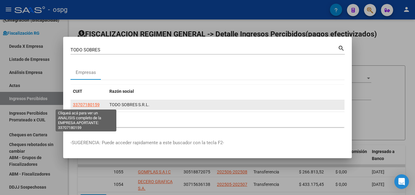
click at [89, 103] on span "33707180159" at bounding box center [86, 104] width 27 height 5
type textarea "33707180159"
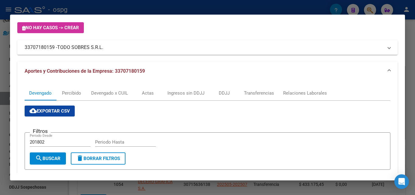
scroll to position [144, 0]
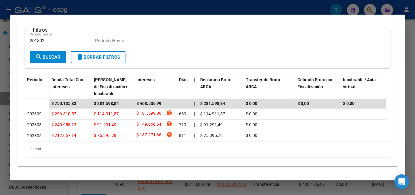
click at [0, 133] on div at bounding box center [207, 97] width 415 height 195
